Goal: Find specific page/section: Find specific page/section

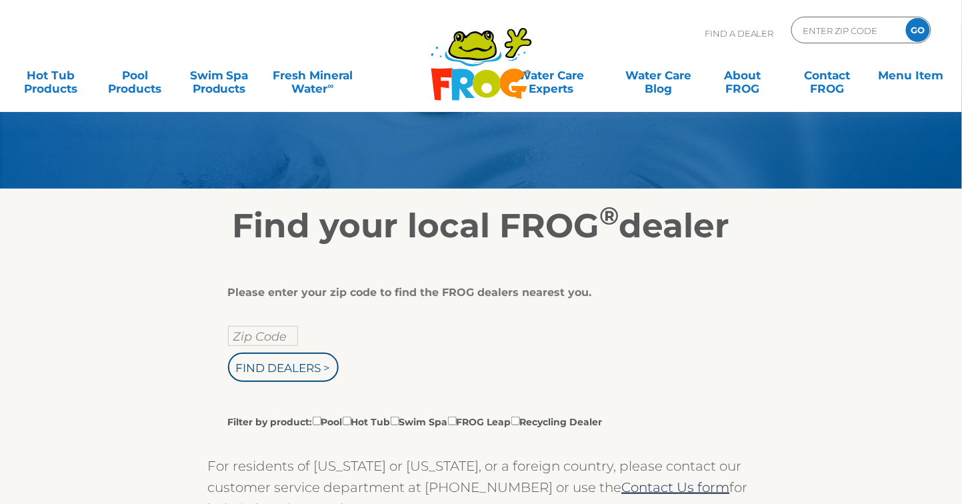
scroll to position [83, 0]
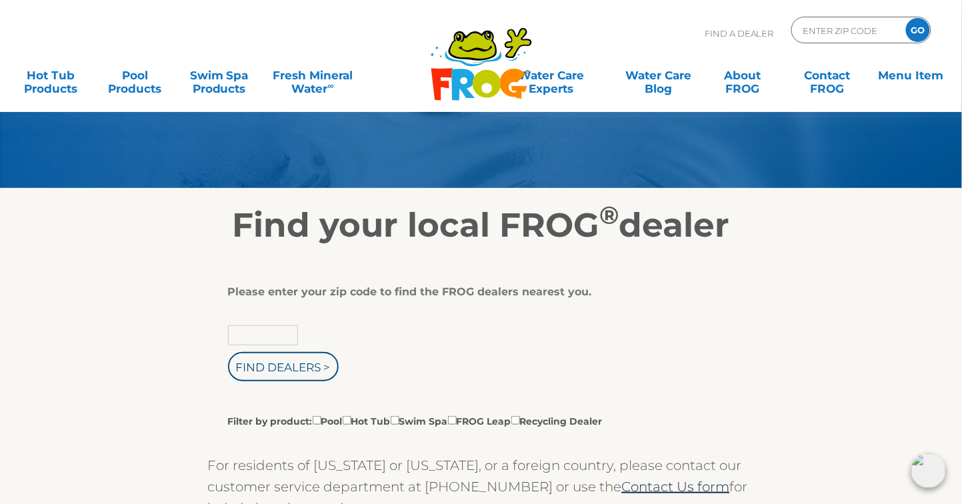
click at [269, 340] on input "text" at bounding box center [263, 335] width 70 height 20
type input "01748"
click at [318, 420] on input "Filter by product: Pool Hot Tub Swim Spa FROG Leap Recycling Dealer" at bounding box center [317, 420] width 9 height 9
checkbox input "true"
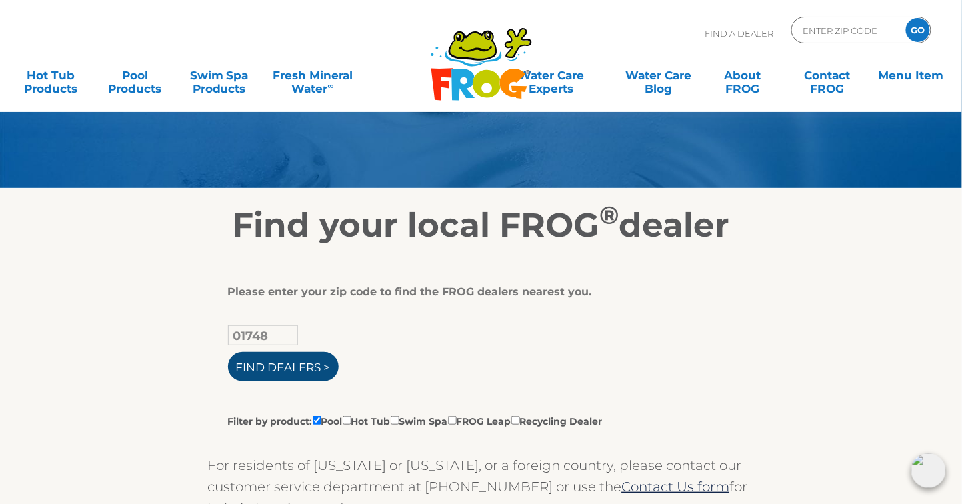
click at [276, 366] on input "Find Dealers >" at bounding box center [283, 366] width 111 height 29
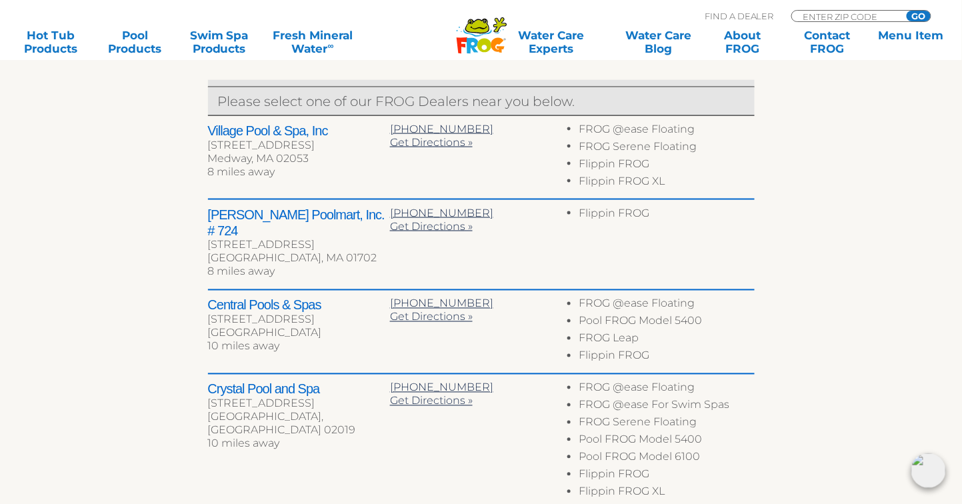
scroll to position [520, 0]
